Goal: Task Accomplishment & Management: Manage account settings

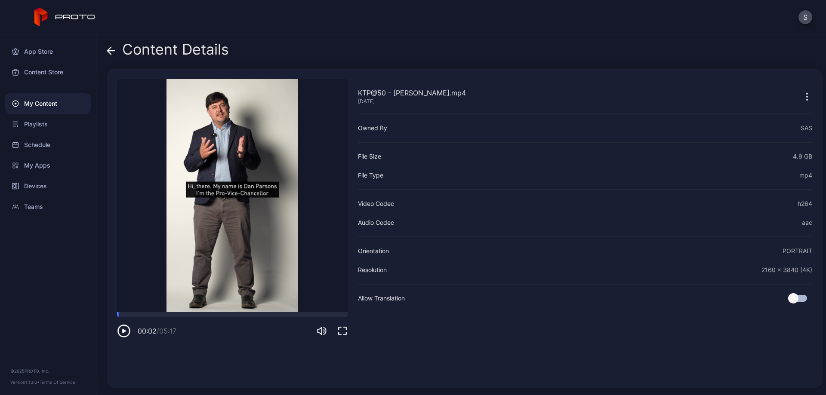
click at [111, 52] on icon at bounding box center [111, 50] width 9 height 9
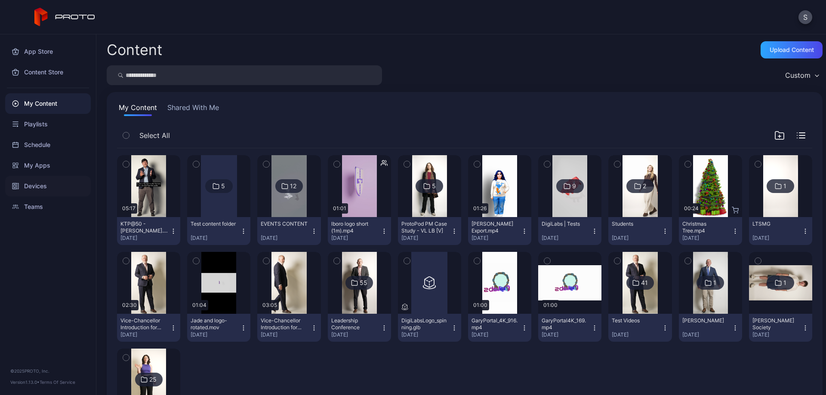
click at [35, 190] on div "Devices" at bounding box center [48, 186] width 86 height 21
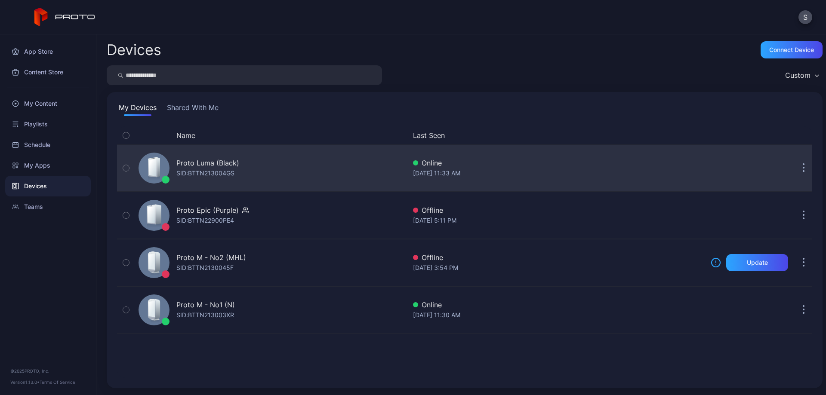
click at [189, 166] on div "Proto Luma (Black)" at bounding box center [207, 163] width 63 height 10
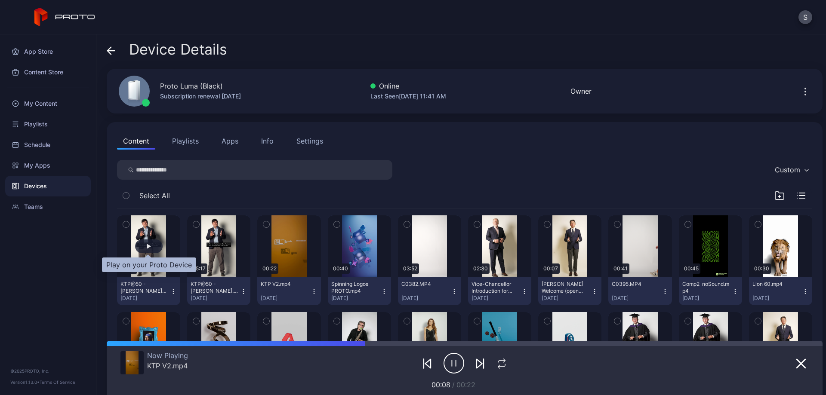
click at [150, 247] on div "button" at bounding box center [149, 246] width 4 height 5
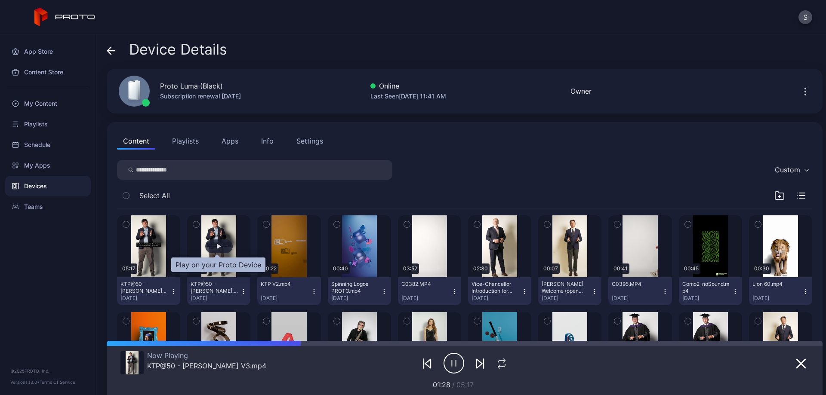
click at [213, 249] on div "button" at bounding box center [219, 247] width 28 height 14
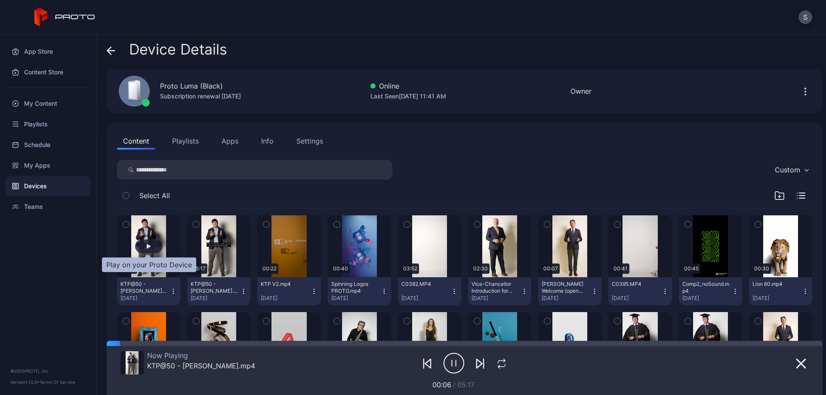
click at [147, 248] on div "button" at bounding box center [149, 246] width 4 height 5
click at [448, 367] on icon "button" at bounding box center [453, 364] width 21 height 22
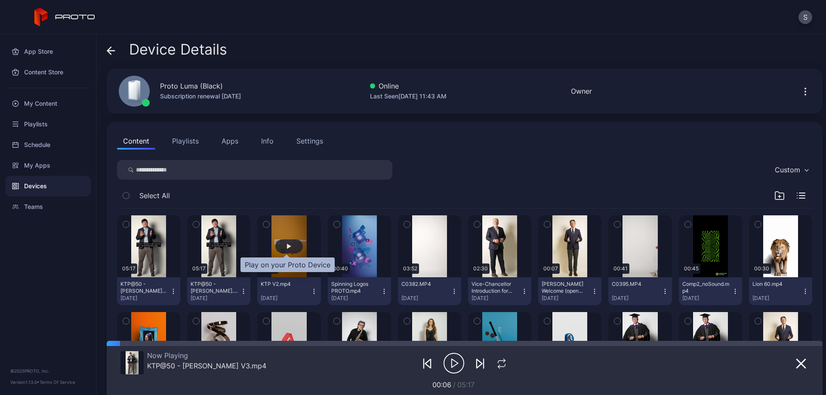
click at [287, 246] on div "button" at bounding box center [289, 246] width 4 height 5
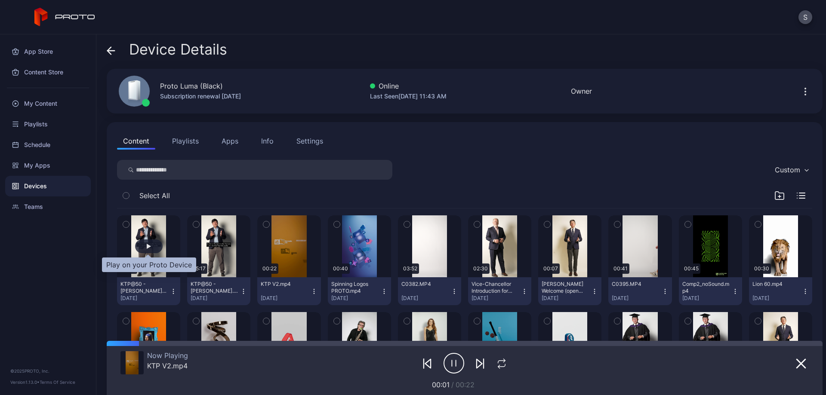
click at [147, 246] on div "button" at bounding box center [149, 246] width 4 height 5
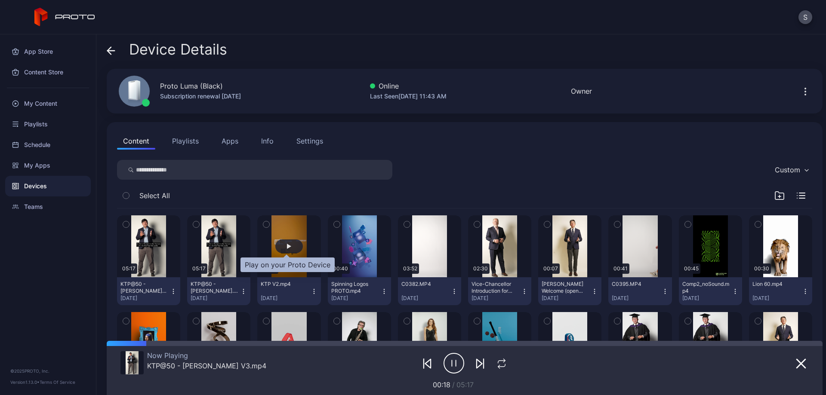
click at [280, 248] on div "button" at bounding box center [289, 247] width 28 height 14
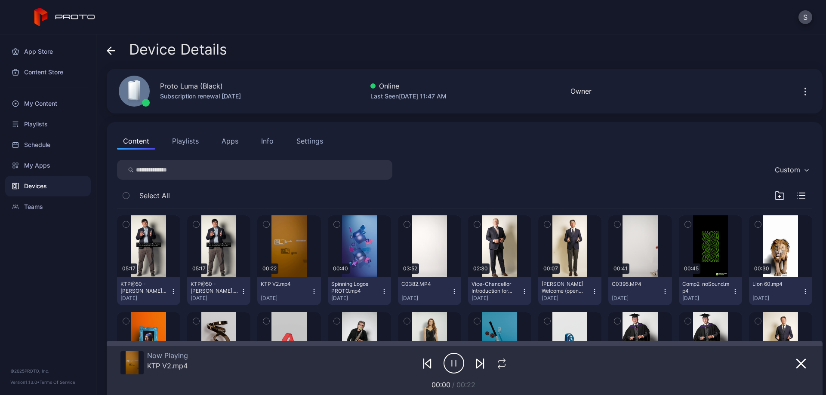
click at [241, 289] on icon "button" at bounding box center [243, 291] width 7 height 7
click at [223, 335] on button "Unassign" at bounding box center [217, 324] width 73 height 28
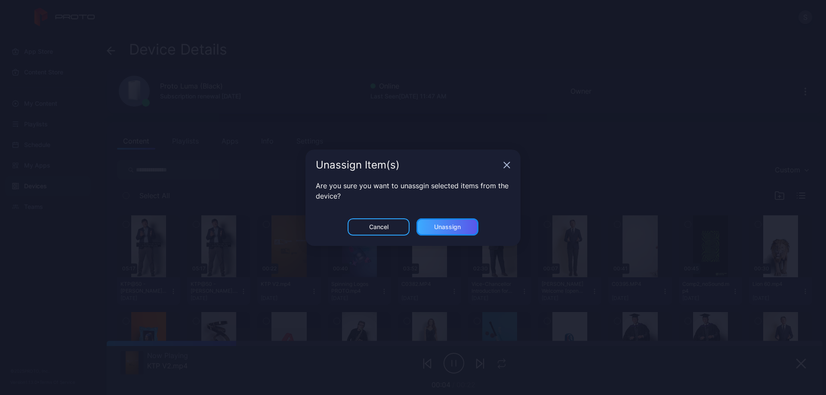
click at [453, 232] on div "Unassign" at bounding box center [447, 226] width 62 height 17
